Goal: Task Accomplishment & Management: Manage account settings

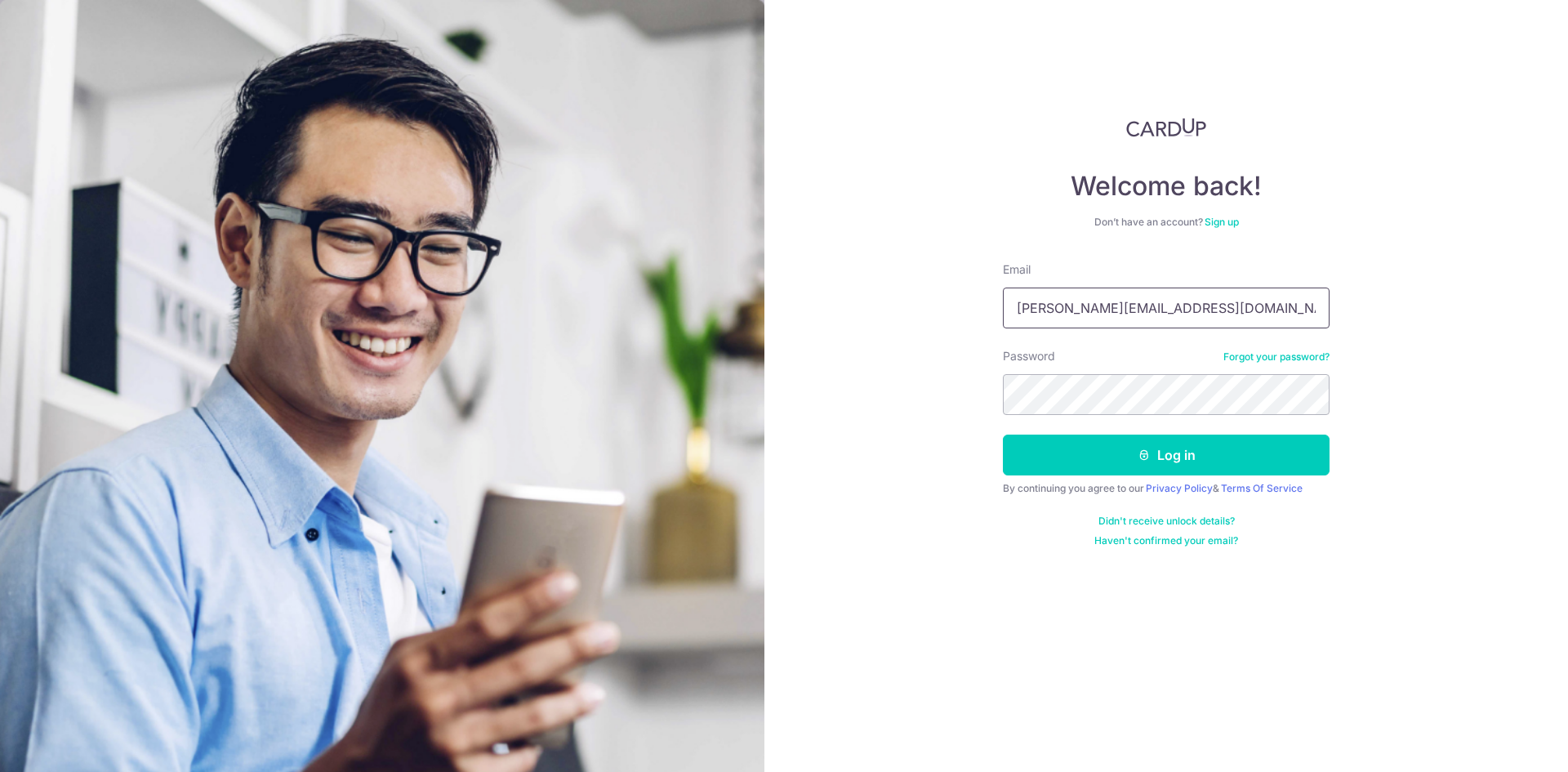
click at [1155, 306] on input "[PERSON_NAME][EMAIL_ADDRESS][DOMAIN_NAME]" at bounding box center [1166, 308] width 327 height 41
click at [1199, 305] on input "[PERSON_NAME][EMAIL_ADDRESS][DOMAIN_NAME]" at bounding box center [1166, 308] width 327 height 41
drag, startPoint x: 1181, startPoint y: 303, endPoint x: 925, endPoint y: 300, distance: 256.0
click at [925, 300] on div "Welcome back! Don’t have an account? Sign up Email [PERSON_NAME][EMAIL_ADDRESS]…" at bounding box center [1166, 386] width 804 height 772
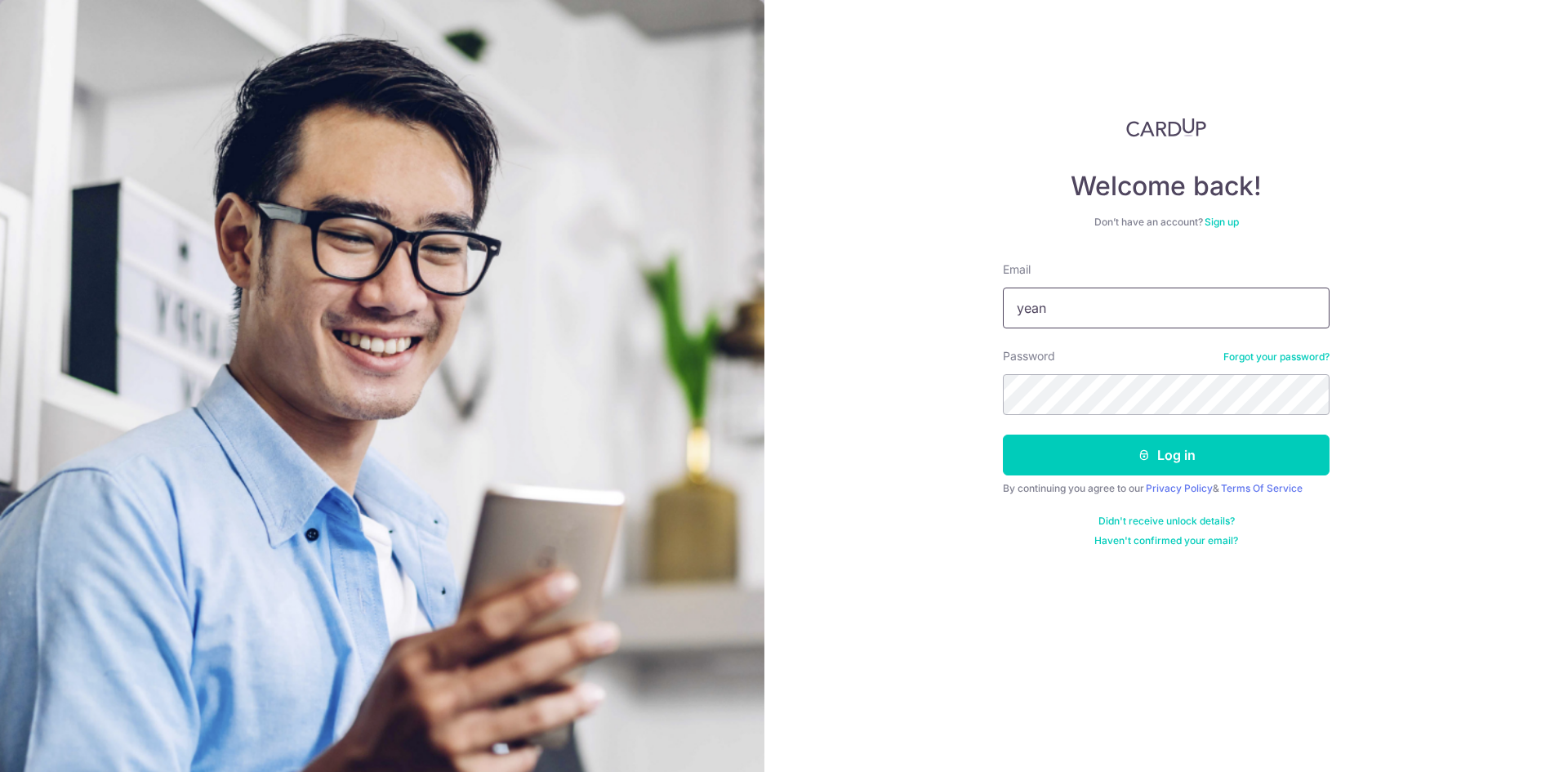
type input "[DOMAIN_NAME][EMAIL_ADDRESS][DOMAIN_NAME]"
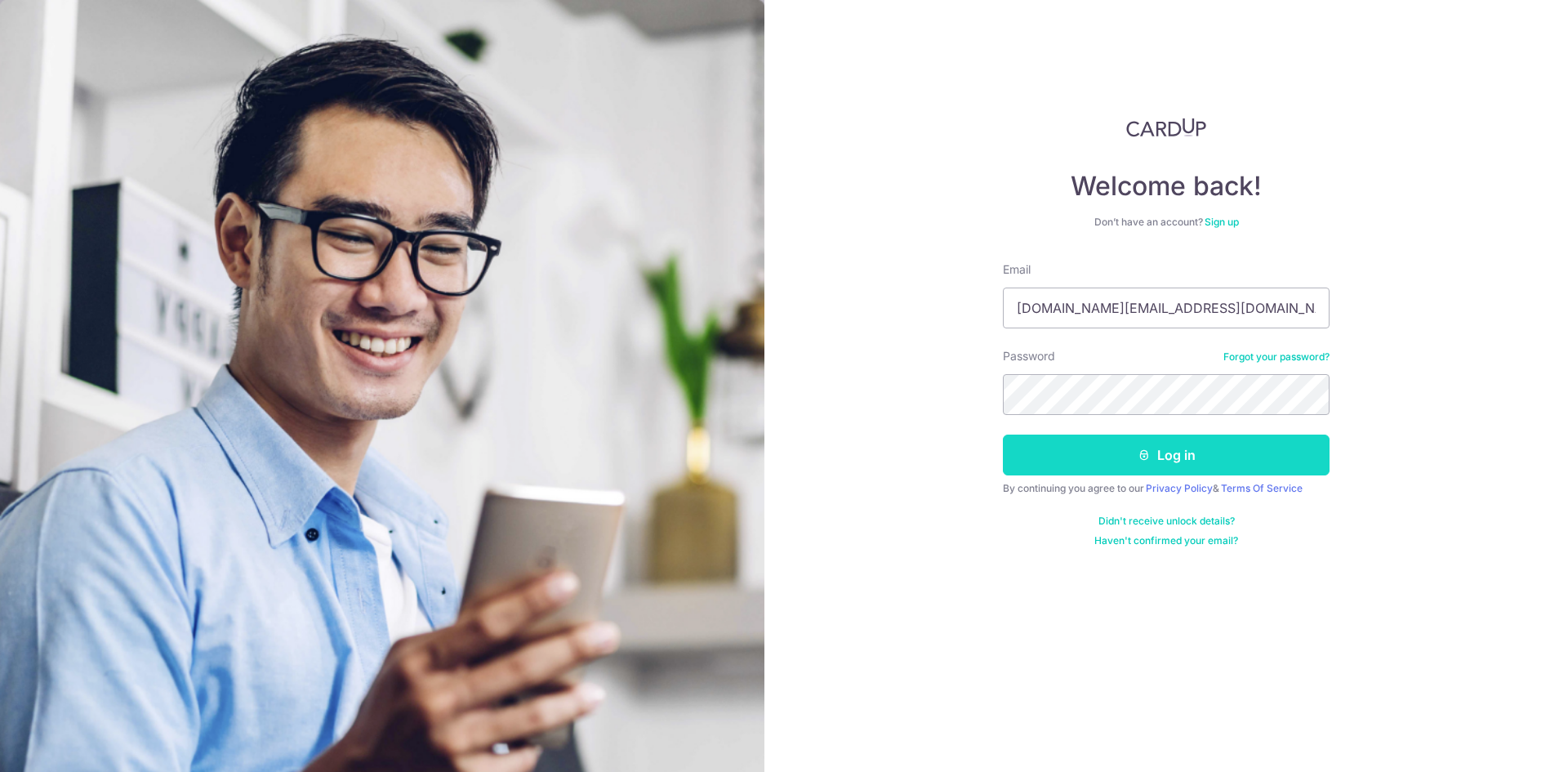
click at [1066, 452] on button "Log in" at bounding box center [1166, 455] width 327 height 41
